Goal: Task Accomplishment & Management: Manage account settings

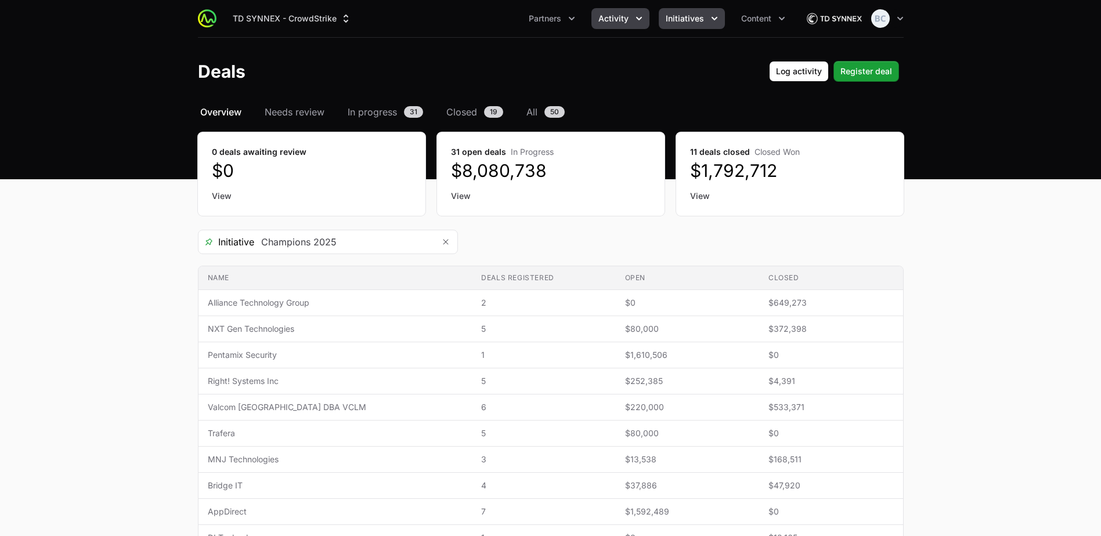
click at [674, 12] on button "Initiatives" at bounding box center [692, 18] width 66 height 21
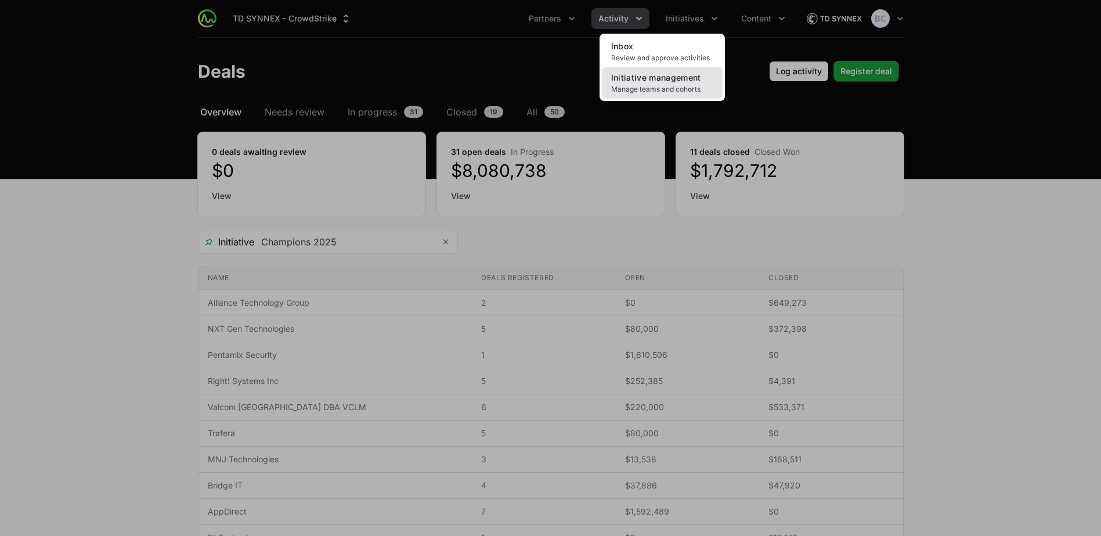
click at [639, 86] on span "Manage teams and cohorts" at bounding box center [662, 89] width 102 height 9
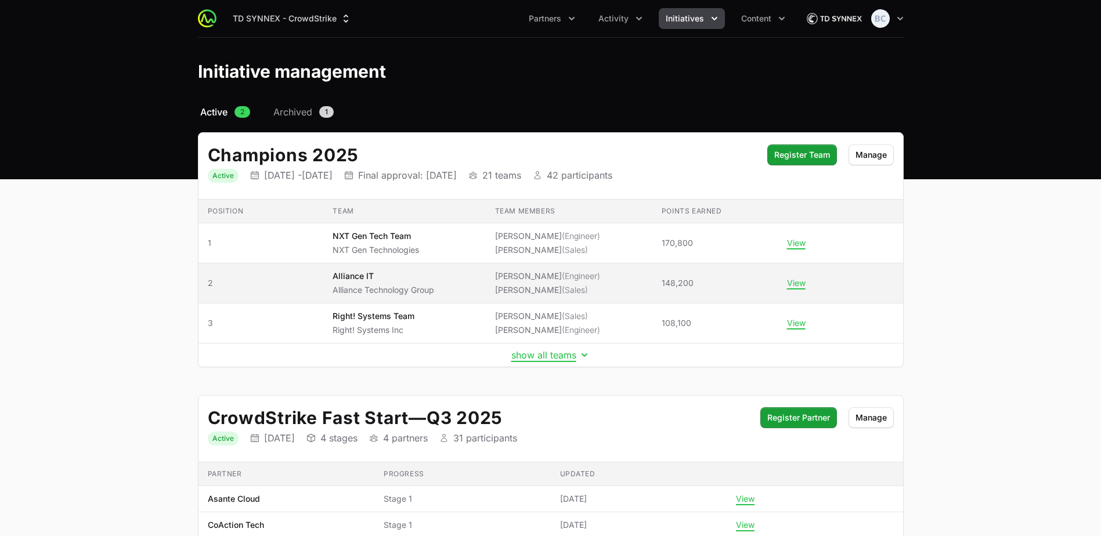
click at [482, 281] on td "Team Alliance IT Alliance Technology Group" at bounding box center [404, 283] width 162 height 40
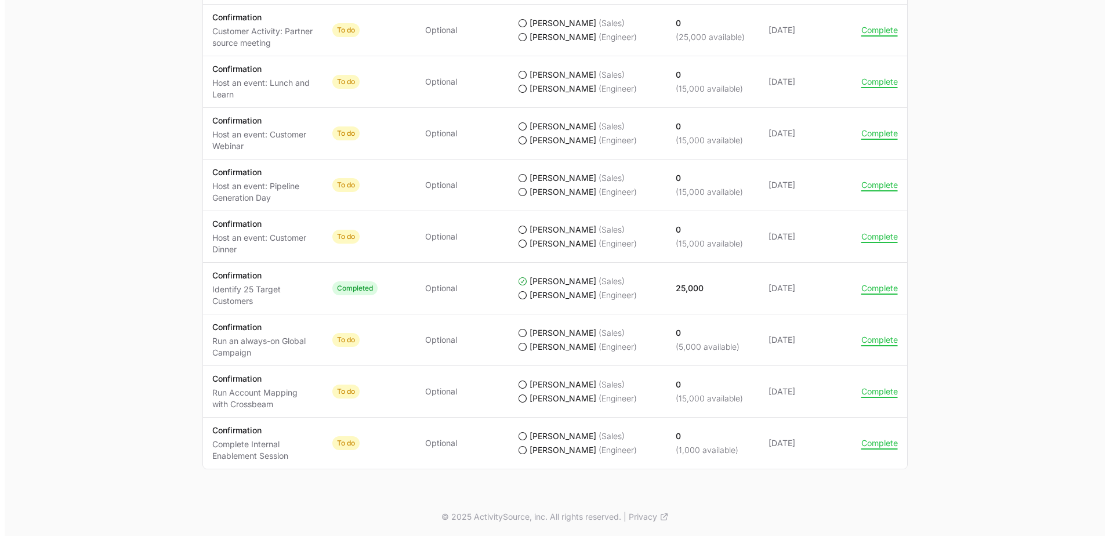
scroll to position [1205, 0]
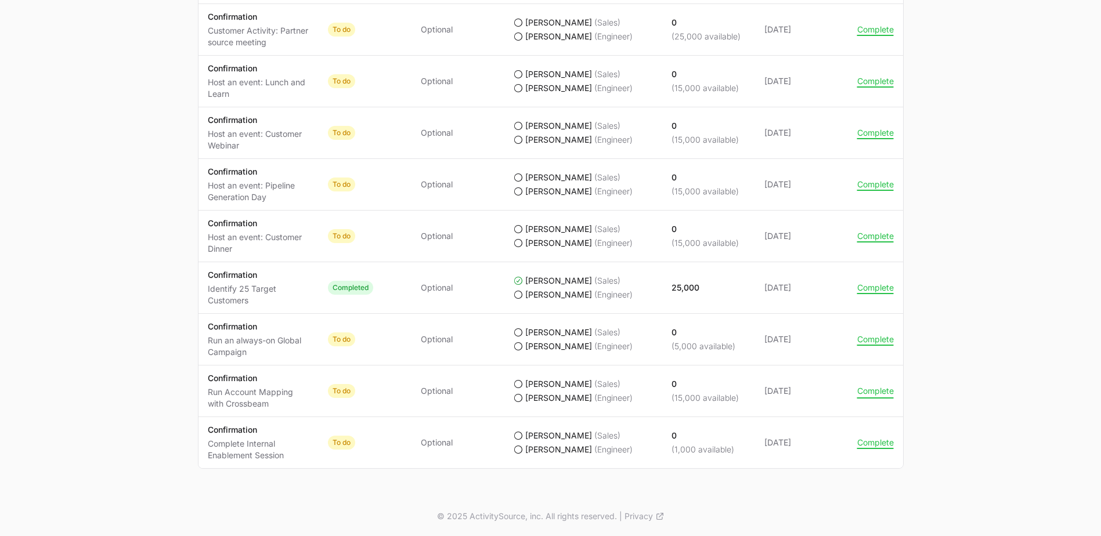
click at [874, 392] on button "Complete" at bounding box center [875, 391] width 37 height 10
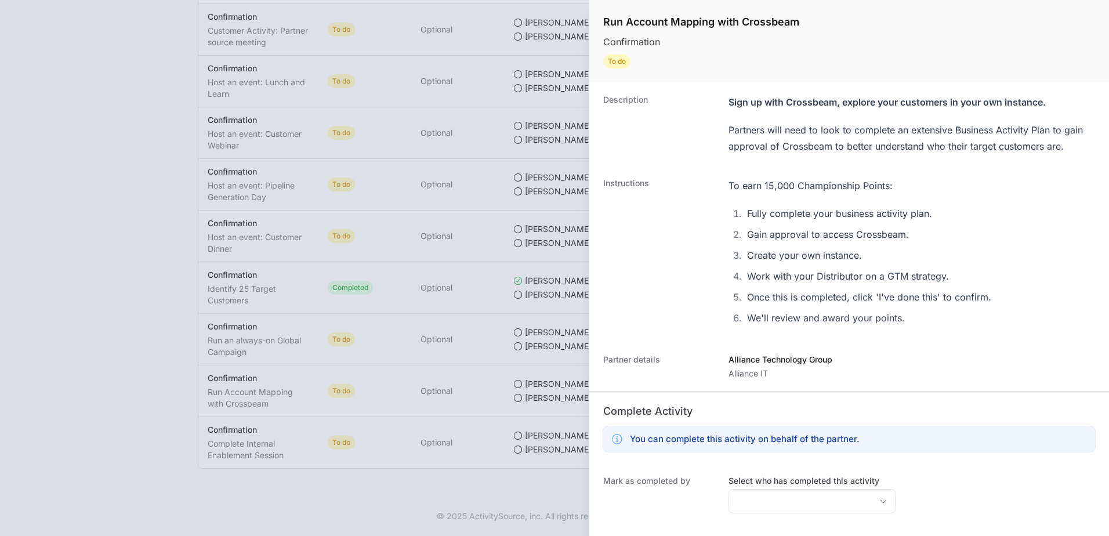
scroll to position [126, 0]
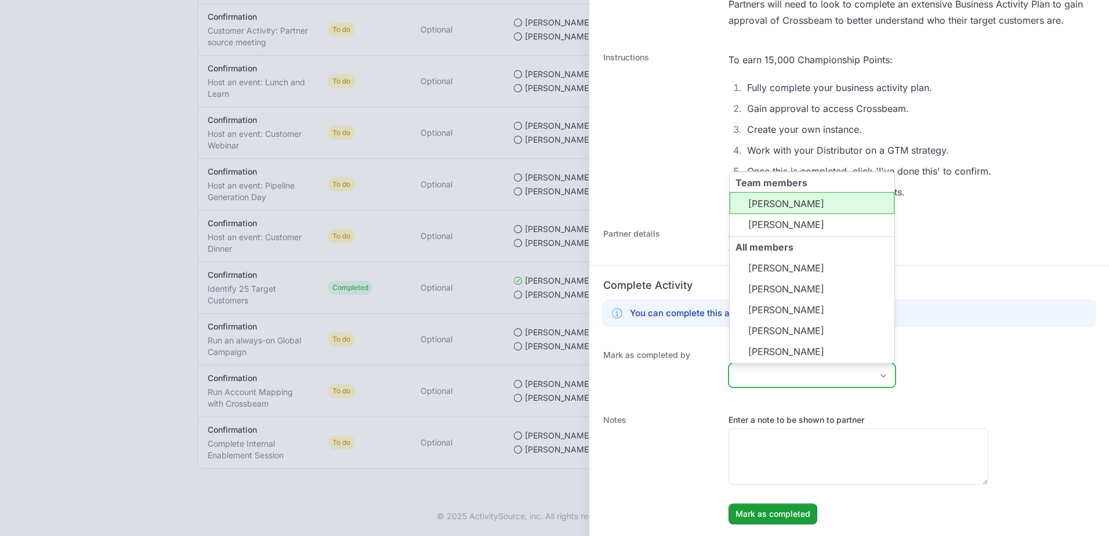
click at [830, 380] on input "Select who has completed this activity" at bounding box center [800, 375] width 143 height 23
click at [784, 200] on li "[PERSON_NAME]" at bounding box center [812, 203] width 165 height 22
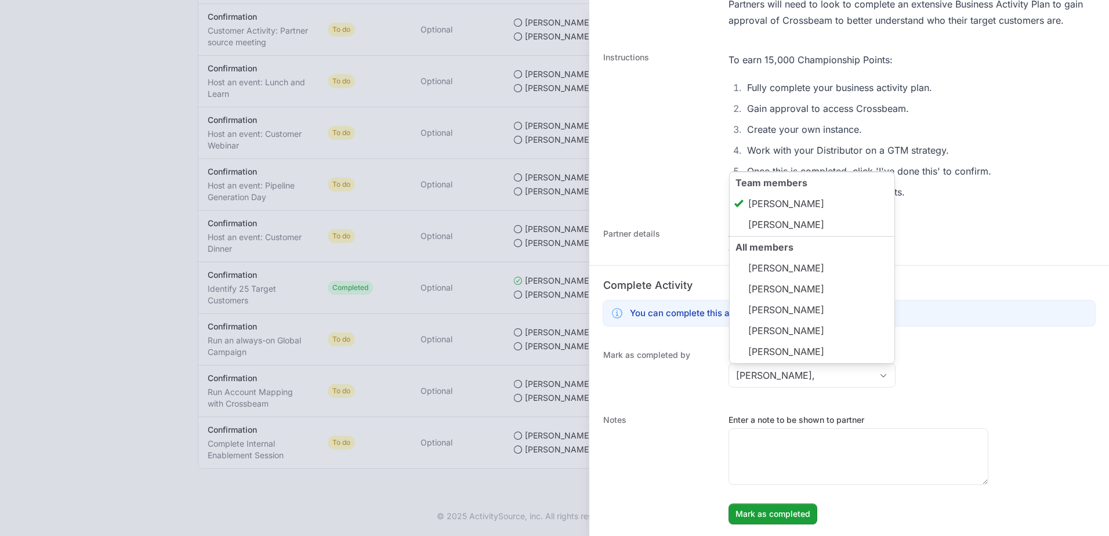
type input "[PERSON_NAME]"
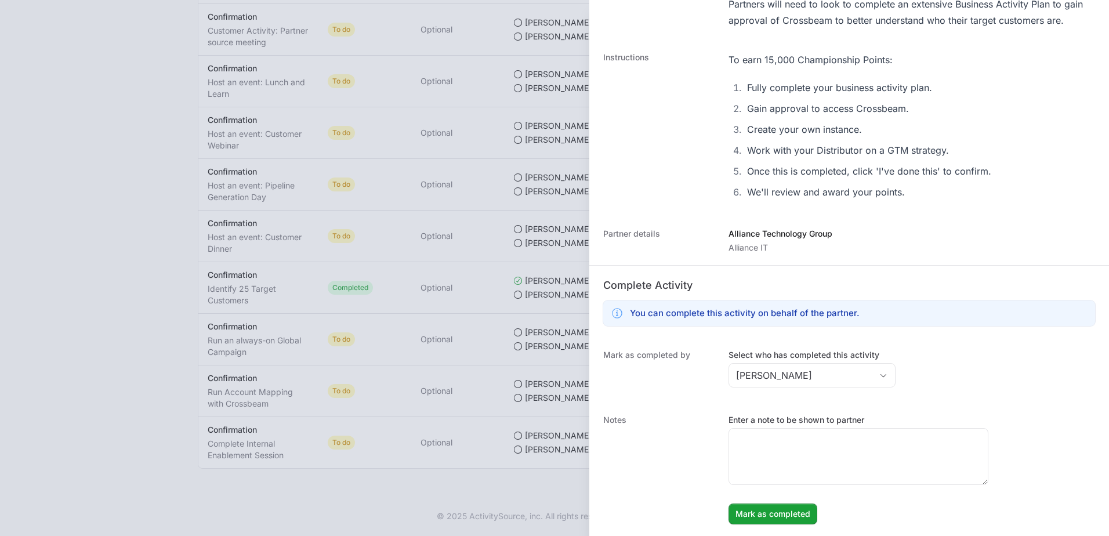
click at [678, 385] on dt "Mark as completed by" at bounding box center [658, 370] width 111 height 42
click at [766, 517] on span "Mark as completed" at bounding box center [773, 514] width 75 height 14
